Goal: Task Accomplishment & Management: Use online tool/utility

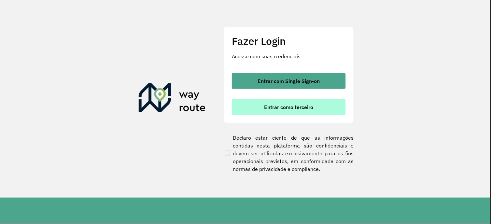
click at [285, 109] on span "Entrar como terceiro" at bounding box center [289, 107] width 49 height 5
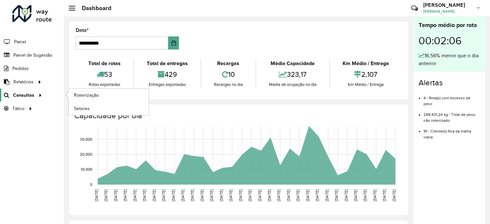
click at [39, 92] on icon at bounding box center [39, 95] width 6 height 10
click at [80, 95] on span "Roteirização" at bounding box center [87, 95] width 26 height 7
click at [38, 98] on icon at bounding box center [39, 95] width 6 height 10
click at [80, 93] on span "Roteirização" at bounding box center [87, 95] width 26 height 7
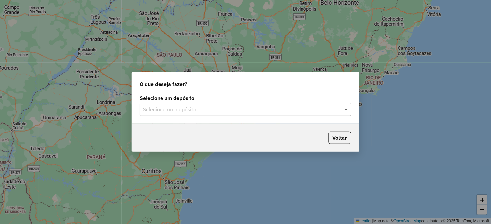
click at [347, 109] on span at bounding box center [347, 110] width 8 height 8
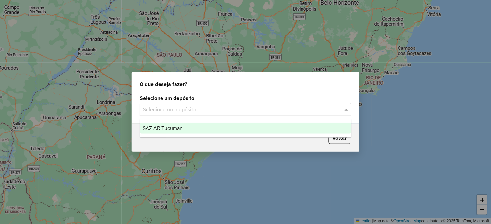
click at [161, 129] on span "SAZ AR Tucuman" at bounding box center [163, 128] width 40 height 6
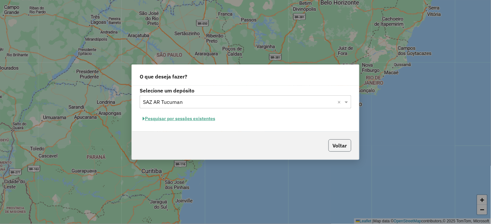
click at [340, 147] on button "Voltar" at bounding box center [340, 145] width 23 height 12
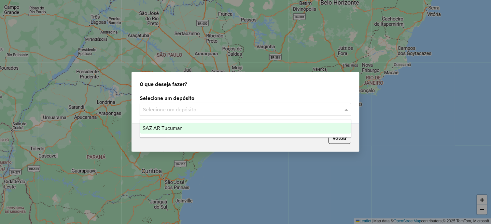
click at [345, 111] on span at bounding box center [347, 110] width 8 height 8
click at [196, 131] on div "SAZ AR Tucuman" at bounding box center [245, 128] width 211 height 11
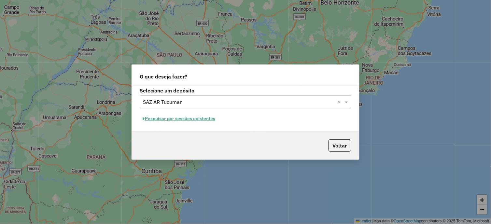
click at [166, 119] on button "Pesquisar por sessões existentes" at bounding box center [179, 119] width 79 height 10
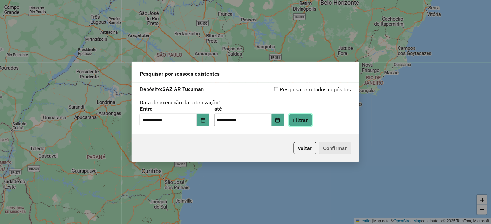
click at [303, 122] on button "Filtrar" at bounding box center [300, 120] width 23 height 12
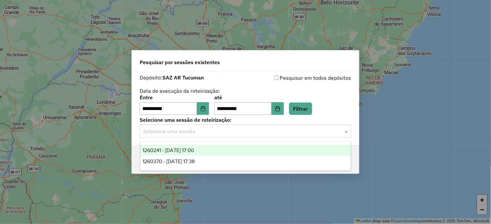
click at [347, 134] on span at bounding box center [347, 131] width 8 height 8
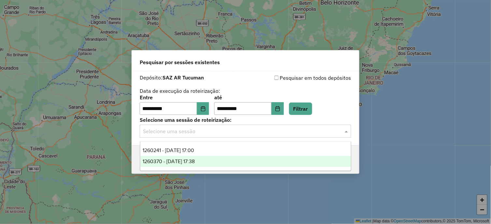
click at [226, 162] on div "1260370 - 06/09/2025 17:38" at bounding box center [245, 161] width 211 height 11
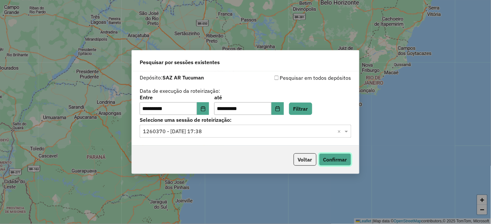
click at [341, 161] on button "Confirmar" at bounding box center [335, 159] width 32 height 12
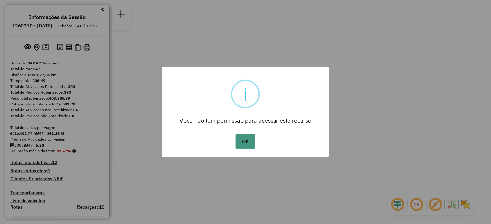
click at [248, 141] on button "OK" at bounding box center [245, 141] width 19 height 15
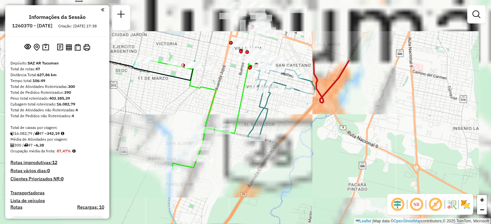
drag, startPoint x: 246, startPoint y: 103, endPoint x: 155, endPoint y: 186, distance: 123.2
click at [155, 193] on div "Janela de atendimento Grade de atendimento Capacidade Transportadoras Veículos …" at bounding box center [245, 112] width 491 height 224
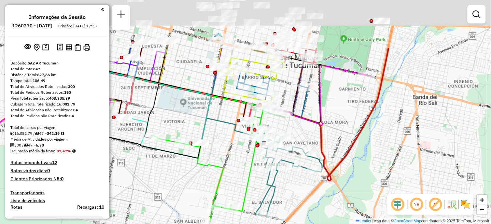
drag, startPoint x: 288, startPoint y: 117, endPoint x: 297, endPoint y: 197, distance: 81.0
click at [297, 197] on div "Janela de atendimento Grade de atendimento Capacidade Transportadoras Veículos …" at bounding box center [245, 112] width 491 height 224
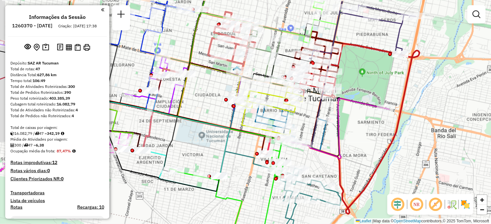
drag, startPoint x: 309, startPoint y: 153, endPoint x: 314, endPoint y: 156, distance: 5.1
click at [314, 156] on div "Janela de atendimento Grade de atendimento Capacidade Transportadoras Veículos …" at bounding box center [245, 112] width 491 height 224
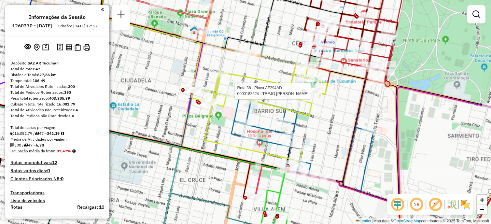
select select "**********"
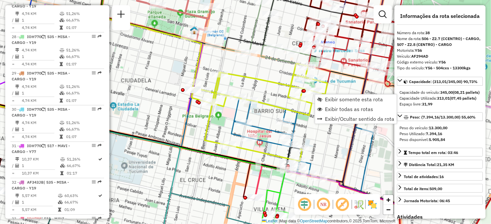
scroll to position [1704, 0]
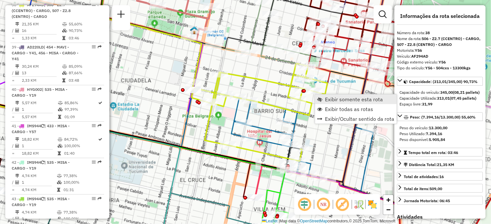
click at [340, 100] on span "Exibir somente esta rota" at bounding box center [355, 99] width 58 height 5
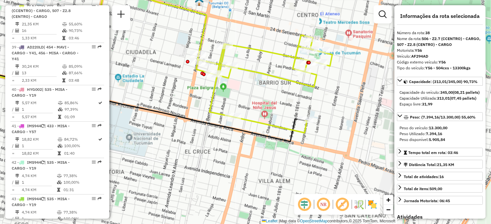
drag, startPoint x: 288, startPoint y: 128, endPoint x: 186, endPoint y: 82, distance: 111.9
click at [186, 82] on div "Janela de atendimento Grade de atendimento Capacidade Transportadoras Veículos …" at bounding box center [245, 112] width 491 height 224
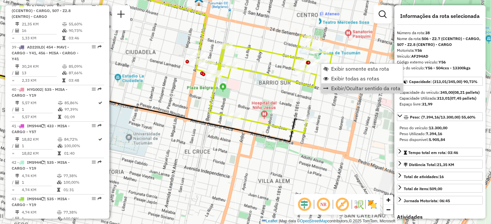
click at [283, 94] on div "Janela de atendimento Grade de atendimento Capacidade Transportadoras Veículos …" at bounding box center [245, 112] width 491 height 224
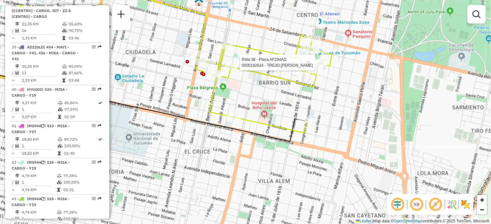
select select "**********"
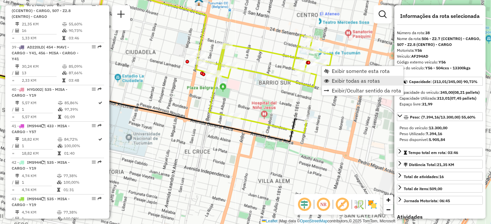
click at [346, 83] on span "Exibir todas as rotas" at bounding box center [356, 80] width 48 height 5
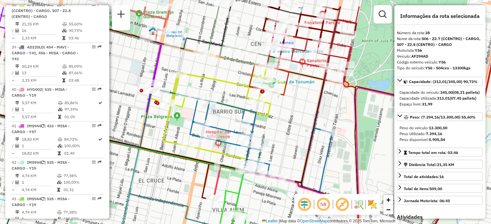
drag, startPoint x: 343, startPoint y: 104, endPoint x: 297, endPoint y: 133, distance: 54.3
click at [297, 133] on div "Janela de atendimento Grade de atendimento Capacidade Transportadoras Veículos …" at bounding box center [245, 112] width 491 height 224
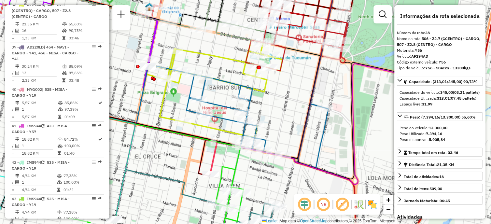
drag, startPoint x: 289, startPoint y: 124, endPoint x: 286, endPoint y: 100, distance: 24.4
click at [286, 100] on div "Janela de atendimento Grade de atendimento Capacidade Transportadoras Veículos …" at bounding box center [245, 112] width 491 height 224
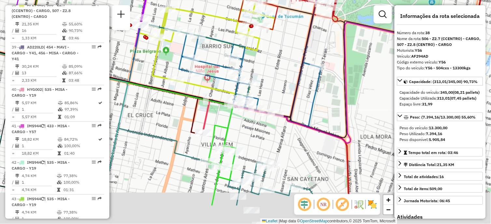
drag, startPoint x: 296, startPoint y: 109, endPoint x: 288, endPoint y: 73, distance: 37.3
click at [288, 73] on div "Janela de atendimento Grade de atendimento Capacidade Transportadoras Veículos …" at bounding box center [245, 112] width 491 height 224
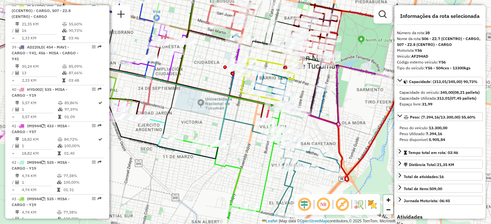
drag, startPoint x: 308, startPoint y: 84, endPoint x: 326, endPoint y: 110, distance: 31.8
click at [326, 110] on div "Janela de atendimento Grade de atendimento Capacidade Transportadoras Veículos …" at bounding box center [245, 112] width 491 height 224
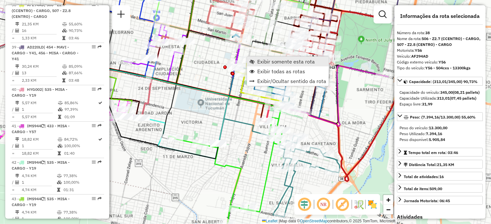
click at [274, 60] on span "Exibir somente esta rota" at bounding box center [286, 61] width 58 height 5
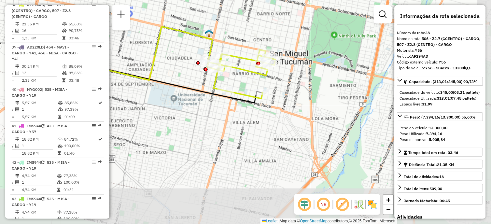
drag, startPoint x: 281, startPoint y: 115, endPoint x: 183, endPoint y: 78, distance: 104.4
click at [183, 78] on div "Janela de atendimento Grade de atendimento Capacidade Transportadoras Veículos …" at bounding box center [245, 112] width 491 height 224
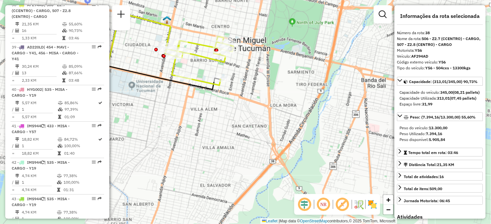
drag, startPoint x: 286, startPoint y: 132, endPoint x: 257, endPoint y: 117, distance: 32.1
click at [257, 117] on div "Janela de atendimento Grade de atendimento Capacidade Transportadoras Veículos …" at bounding box center [245, 112] width 491 height 224
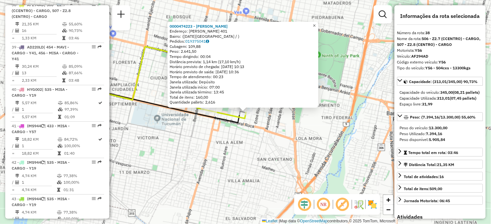
click at [316, 22] on span "×" at bounding box center [314, 25] width 3 height 6
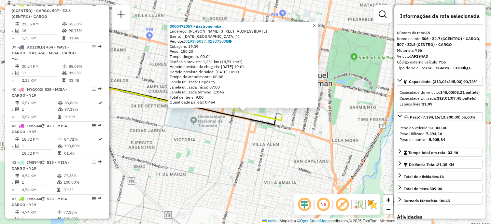
click at [316, 24] on span "×" at bounding box center [314, 25] width 3 height 6
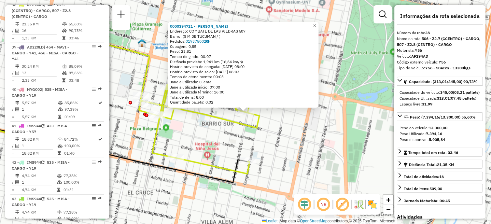
click at [316, 25] on span "×" at bounding box center [315, 25] width 3 height 6
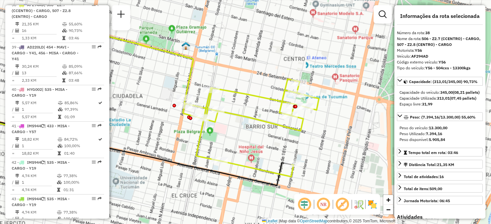
drag, startPoint x: 224, startPoint y: 124, endPoint x: 255, endPoint y: 137, distance: 33.6
click at [255, 137] on div "Janela de atendimento Grade de atendimento Capacidade Transportadoras Veículos …" at bounding box center [245, 112] width 491 height 224
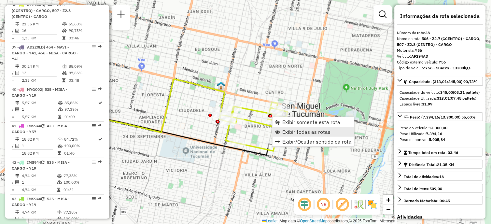
click at [296, 131] on span "Exibir todas as rotas" at bounding box center [307, 131] width 48 height 5
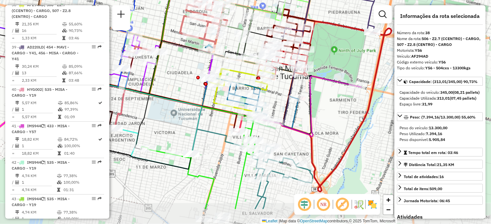
drag, startPoint x: 292, startPoint y: 135, endPoint x: 280, endPoint y: 97, distance: 39.7
click at [280, 97] on div "Janela de atendimento Grade de atendimento Capacidade Transportadoras Veículos …" at bounding box center [245, 112] width 491 height 224
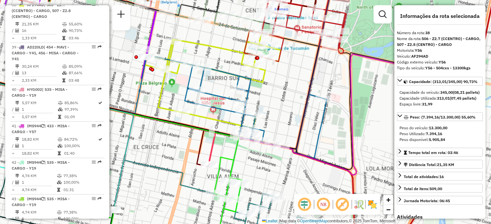
drag, startPoint x: 278, startPoint y: 123, endPoint x: 287, endPoint y: 123, distance: 9.5
click at [287, 123] on div "Janela de atendimento Grade de atendimento Capacidade Transportadoras Veículos …" at bounding box center [245, 112] width 491 height 224
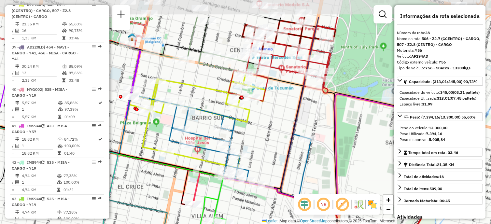
drag, startPoint x: 291, startPoint y: 97, endPoint x: 276, endPoint y: 130, distance: 35.9
click at [276, 130] on div "Janela de atendimento Grade de atendimento Capacidade Transportadoras Veículos …" at bounding box center [245, 112] width 491 height 224
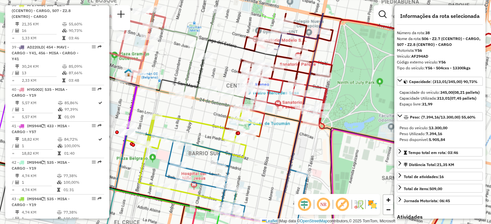
drag, startPoint x: 278, startPoint y: 109, endPoint x: 274, endPoint y: 145, distance: 35.7
click at [274, 145] on div "Janela de atendimento Grade de atendimento Capacidade Transportadoras Veículos …" at bounding box center [245, 112] width 491 height 224
drag, startPoint x: 262, startPoint y: 144, endPoint x: 278, endPoint y: 95, distance: 51.1
click at [275, 97] on div "Janela de atendimento Grade de atendimento Capacidade Transportadoras Veículos …" at bounding box center [245, 112] width 491 height 224
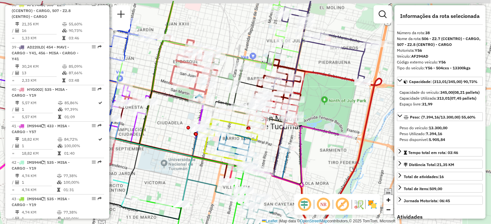
drag, startPoint x: 289, startPoint y: 117, endPoint x: 272, endPoint y: 132, distance: 22.6
click at [273, 140] on div "Janela de atendimento Grade de atendimento Capacidade Transportadoras Veículos …" at bounding box center [245, 112] width 491 height 224
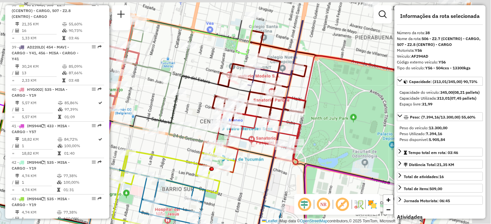
drag, startPoint x: 273, startPoint y: 132, endPoint x: 250, endPoint y: 175, distance: 48.4
click at [250, 175] on div "Janela de atendimento Grade de atendimento Capacidade Transportadoras Veículos …" at bounding box center [245, 112] width 491 height 224
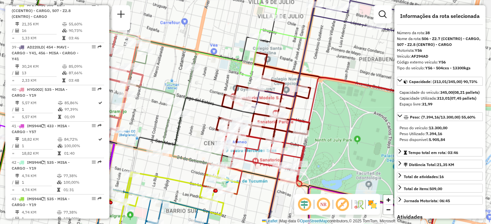
drag, startPoint x: 263, startPoint y: 146, endPoint x: 270, endPoint y: 171, distance: 26.7
click at [270, 171] on icon at bounding box center [318, 136] width 231 height 117
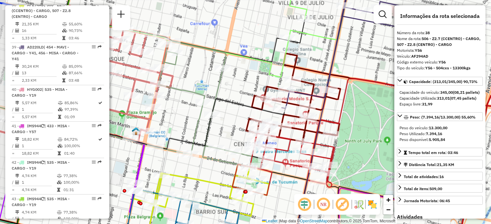
drag, startPoint x: 276, startPoint y: 134, endPoint x: 303, endPoint y: 131, distance: 26.9
click at [303, 131] on icon at bounding box center [355, 100] width 217 height 94
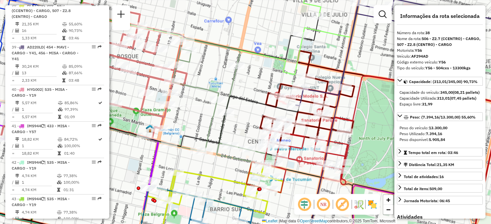
drag, startPoint x: 227, startPoint y: 163, endPoint x: 241, endPoint y: 161, distance: 14.3
click at [241, 161] on icon at bounding box center [148, 108] width 354 height 139
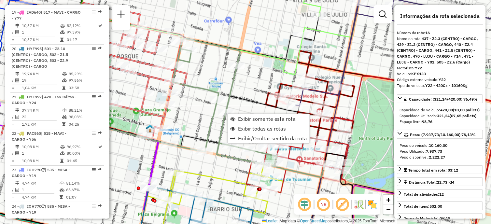
scroll to position [832, 0]
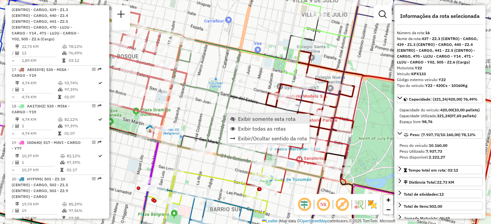
click at [254, 119] on span "Exibir somente esta rota" at bounding box center [267, 118] width 58 height 5
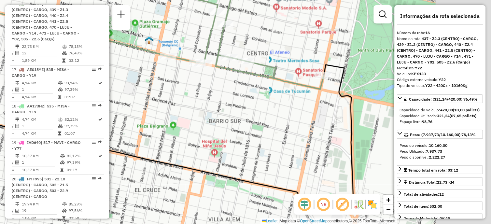
drag, startPoint x: 312, startPoint y: 131, endPoint x: 206, endPoint y: 112, distance: 107.6
click at [206, 112] on div "Janela de atendimento Grade de atendimento Capacidade Transportadoras Veículos …" at bounding box center [245, 112] width 491 height 224
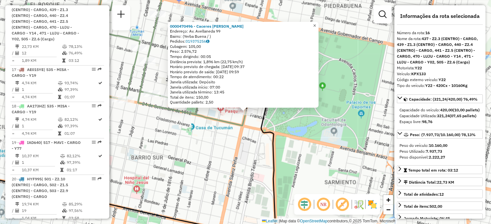
click at [316, 24] on span "×" at bounding box center [315, 25] width 3 height 6
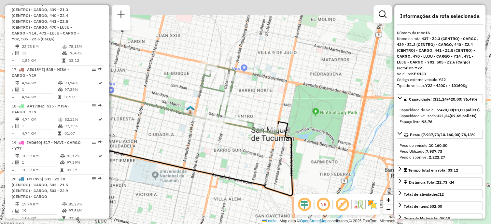
drag, startPoint x: 225, startPoint y: 106, endPoint x: 268, endPoint y: 128, distance: 48.1
click at [268, 128] on div "Rota 16 - Placa KPX133 0000470496 - Caceres [PERSON_NAME] de atendimento Grade …" at bounding box center [245, 112] width 491 height 224
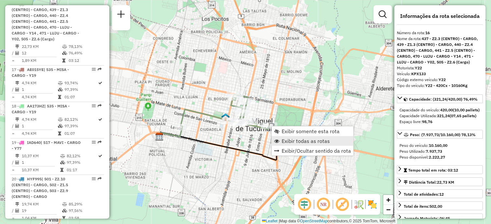
click at [300, 141] on span "Exibir todas as rotas" at bounding box center [306, 141] width 48 height 5
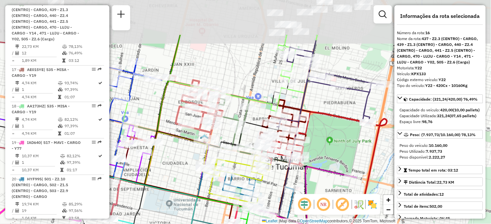
drag, startPoint x: 304, startPoint y: 127, endPoint x: 287, endPoint y: 185, distance: 59.7
click at [287, 185] on icon at bounding box center [206, 149] width 267 height 136
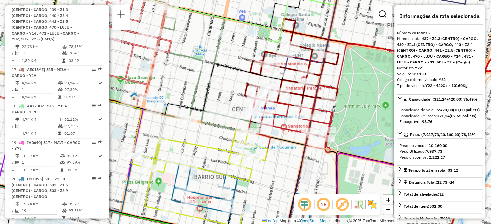
drag, startPoint x: 253, startPoint y: 164, endPoint x: 225, endPoint y: 142, distance: 35.1
click at [225, 142] on div "Janela de atendimento Grade de atendimento Capacidade Transportadoras Veículos …" at bounding box center [245, 112] width 491 height 224
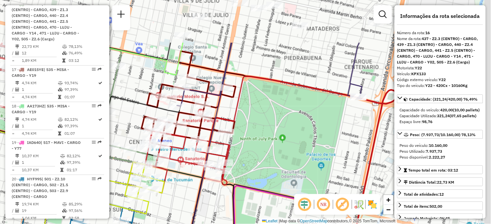
drag, startPoint x: 277, startPoint y: 129, endPoint x: 191, endPoint y: 194, distance: 107.7
click at [191, 194] on div "Janela de atendimento Grade de atendimento Capacidade Transportadoras Veículos …" at bounding box center [245, 112] width 491 height 224
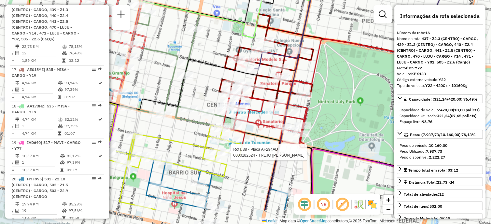
drag, startPoint x: 269, startPoint y: 124, endPoint x: 347, endPoint y: 87, distance: 86.3
click at [347, 87] on div "Rota 38 - Placa AF294AD 0000182624 - TREJO LILIANA DEL VALLE Janela de atendime…" at bounding box center [245, 112] width 491 height 224
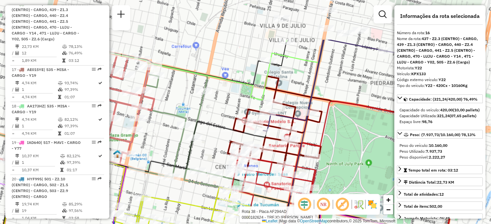
drag, startPoint x: 317, startPoint y: 47, endPoint x: 326, endPoint y: 109, distance: 62.8
click at [326, 109] on icon at bounding box center [329, 160] width 231 height 117
